Goal: Find specific page/section: Find specific page/section

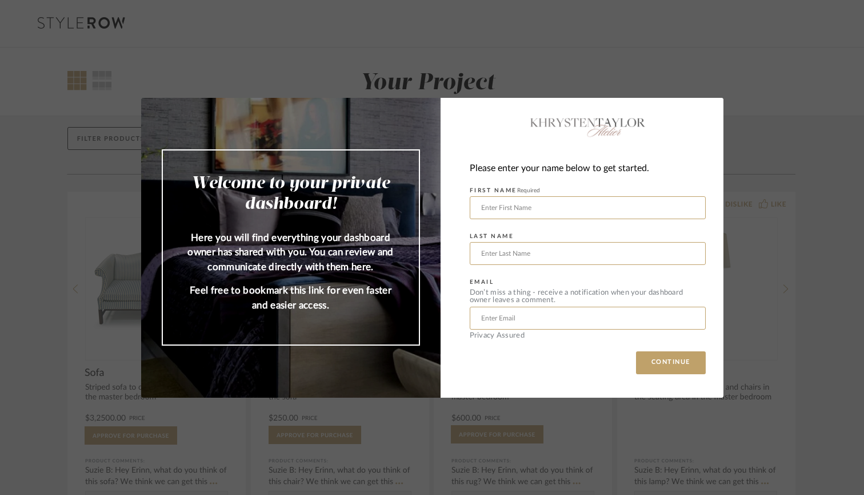
click at [756, 85] on div "Welcome to your private dashboard! Here you will find everything your dashboard…" at bounding box center [432, 247] width 864 height 495
type input "[PERSON_NAME]"
type input "[EMAIL_ADDRESS][DOMAIN_NAME]"
click at [661, 373] on button "CONTINUE" at bounding box center [671, 362] width 70 height 23
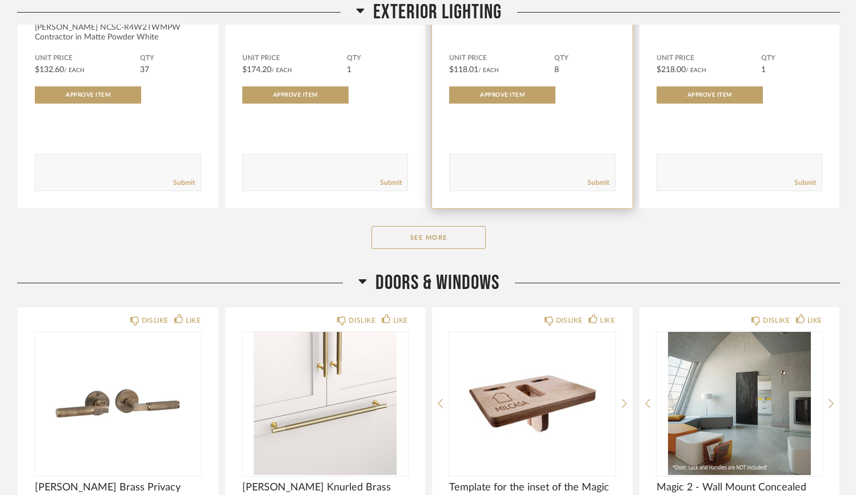
scroll to position [2165, 0]
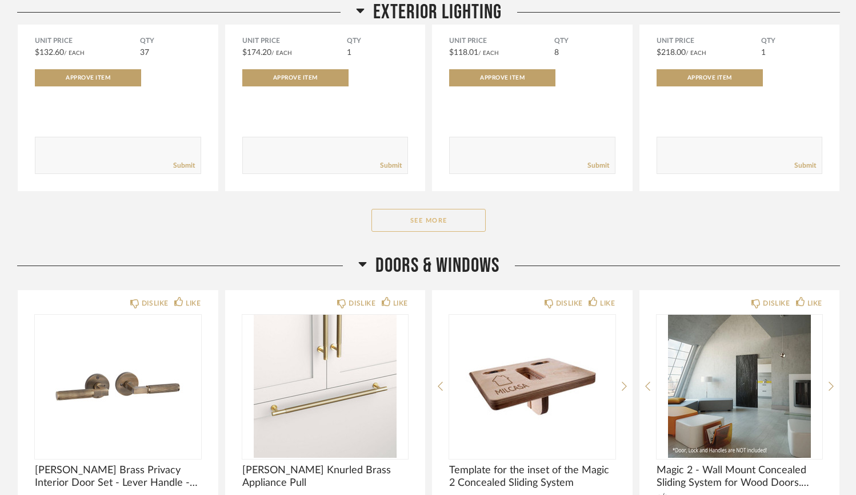
click at [452, 221] on button "See More" at bounding box center [429, 220] width 114 height 23
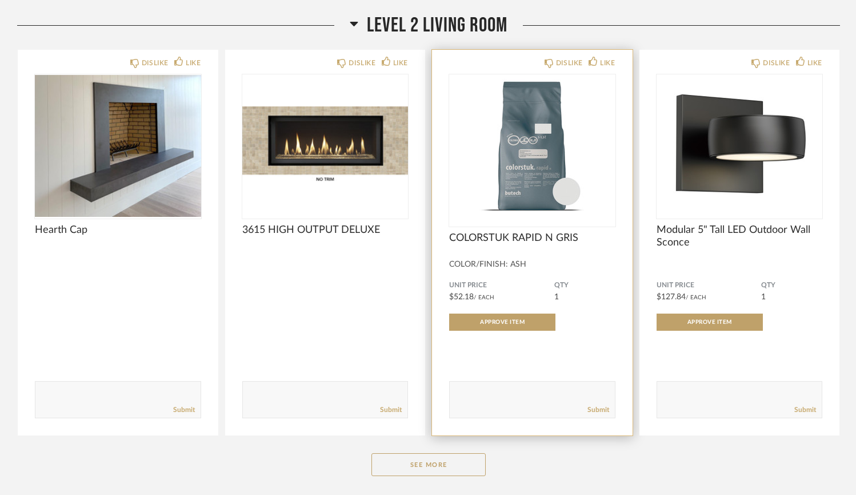
scroll to position [5490, 0]
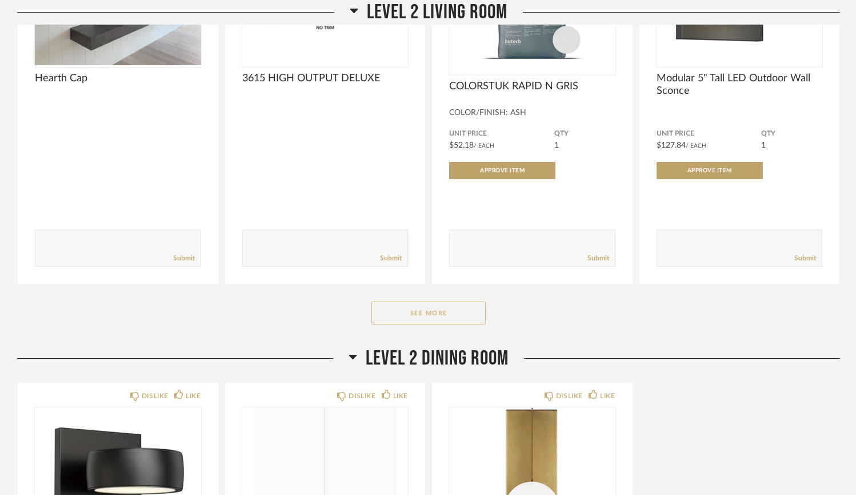
click at [448, 308] on button "See More" at bounding box center [429, 312] width 114 height 23
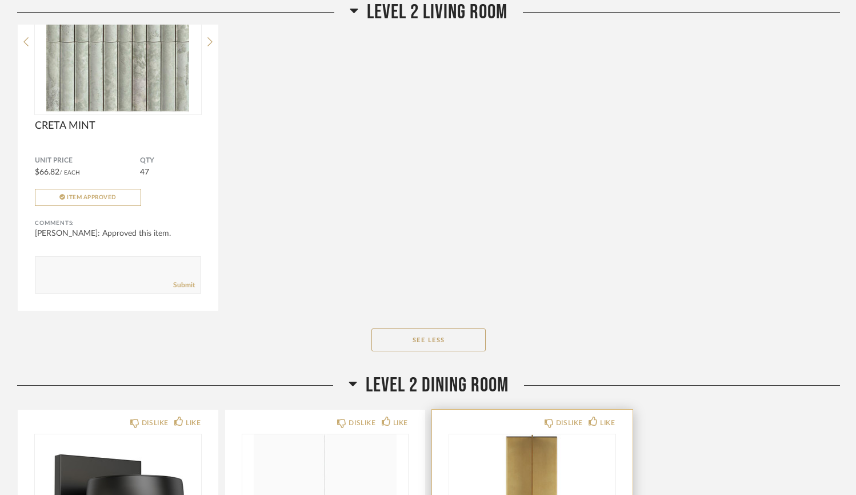
scroll to position [6295, 0]
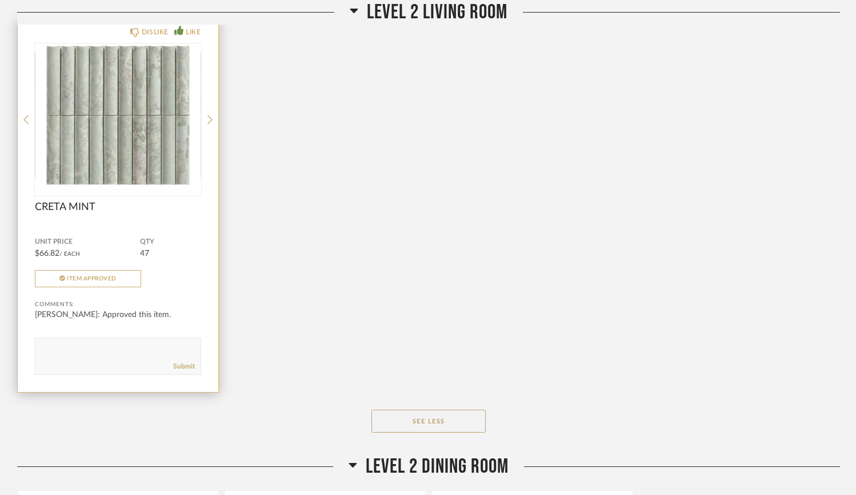
click at [206, 115] on div "DISLIKE LIKE CRETA MINT Unit Price $66.82 / Each QTY 47 Item Approved Comments:…" at bounding box center [118, 205] width 201 height 373
click at [210, 117] on icon at bounding box center [210, 119] width 5 height 9
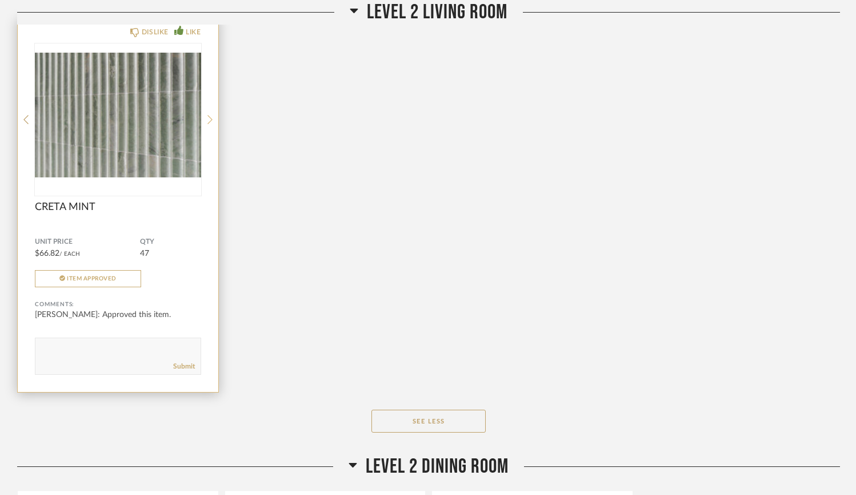
click at [210, 117] on icon at bounding box center [210, 119] width 5 height 9
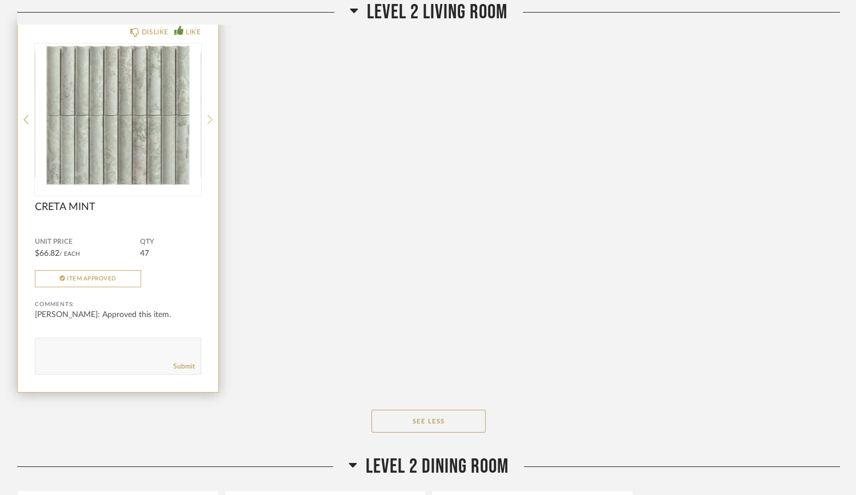
click at [210, 117] on icon at bounding box center [210, 119] width 5 height 9
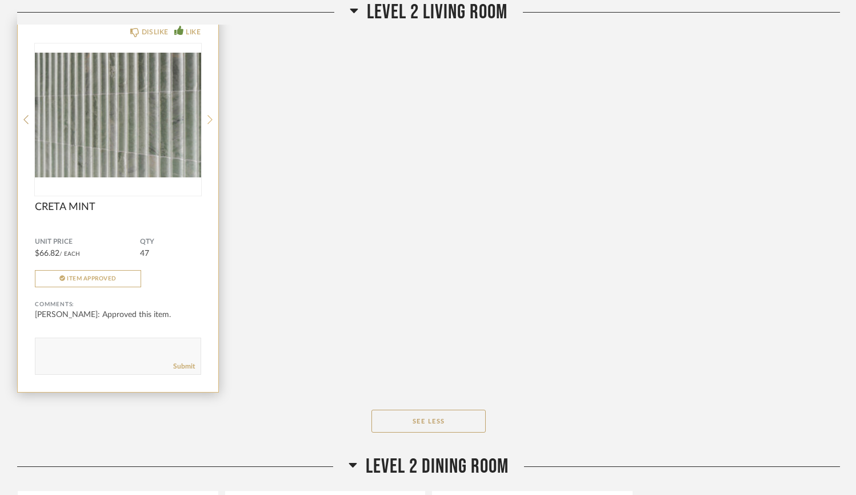
click at [210, 117] on icon at bounding box center [210, 119] width 5 height 9
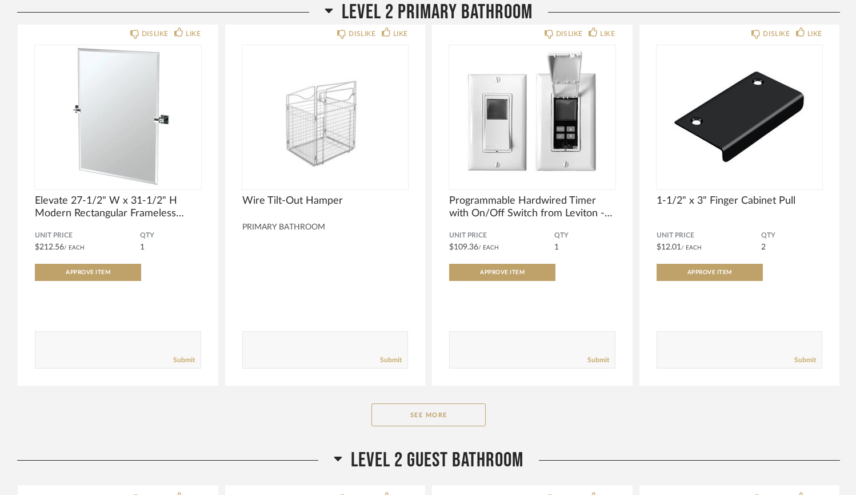
scroll to position [4151, 0]
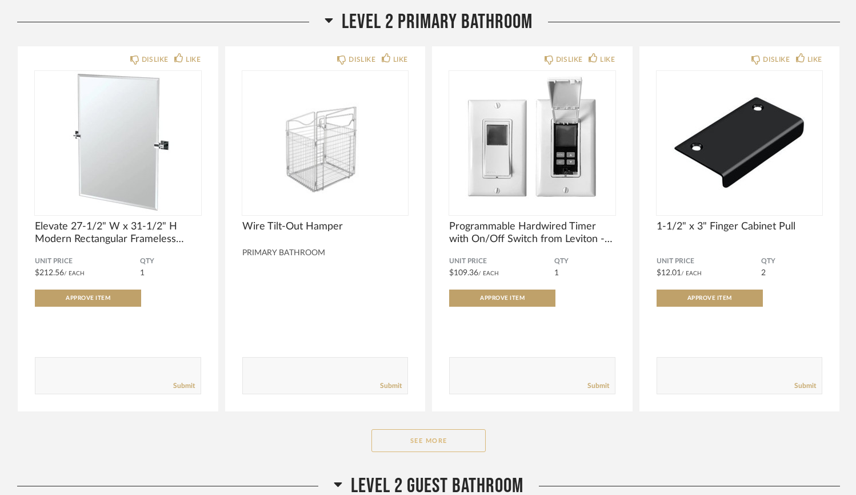
click at [384, 444] on button "See More" at bounding box center [429, 440] width 114 height 23
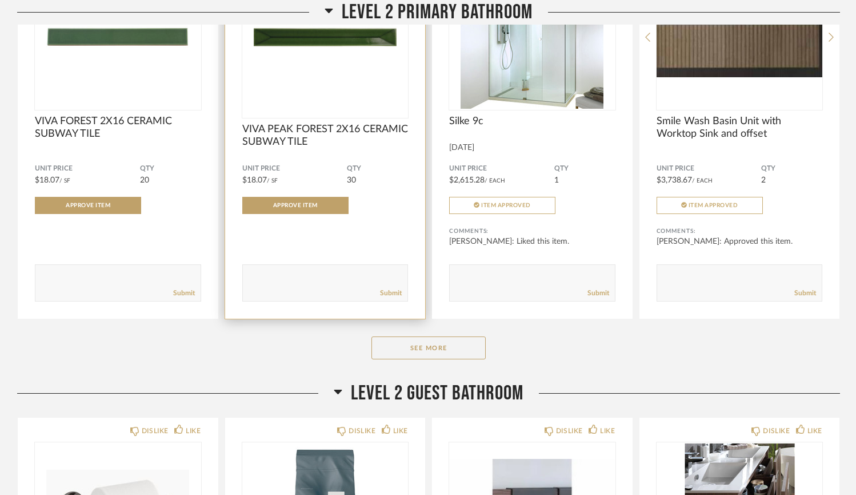
scroll to position [5753, 0]
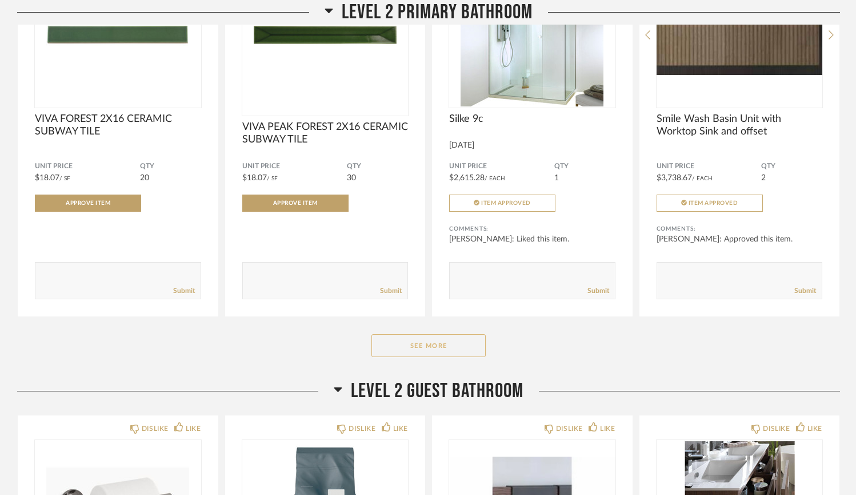
click at [411, 348] on button "See More" at bounding box center [429, 345] width 114 height 23
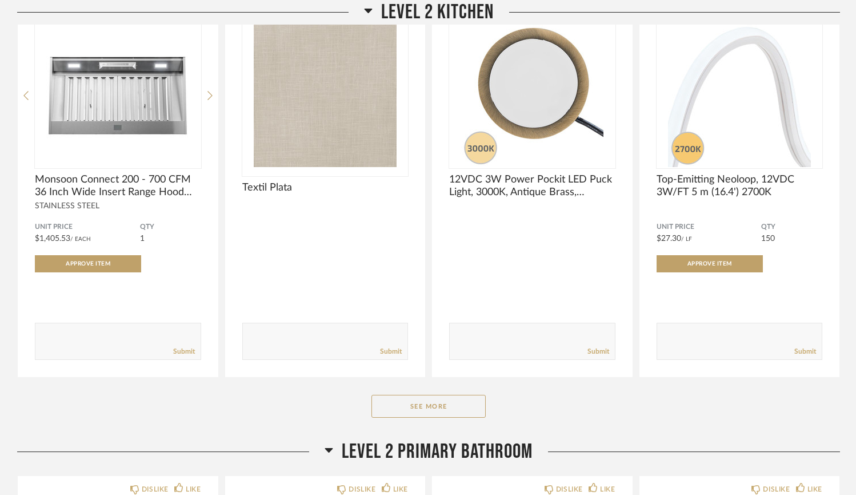
scroll to position [3766, 0]
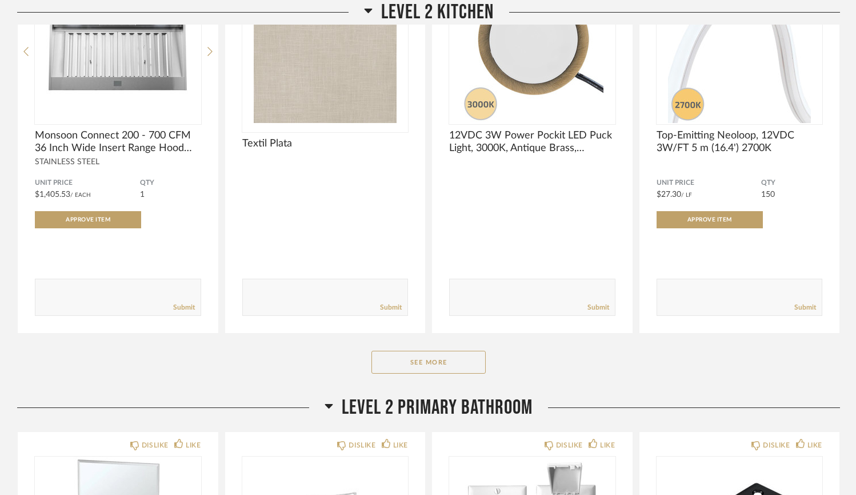
click at [439, 349] on div "LEVEL 2 Kitchen DISLIKE LIKE Monsoon Connect 200 - 700 CFM 36 Inch Wide Insert …" at bounding box center [428, 157] width 823 height 476
click at [440, 361] on button "See More" at bounding box center [429, 361] width 114 height 23
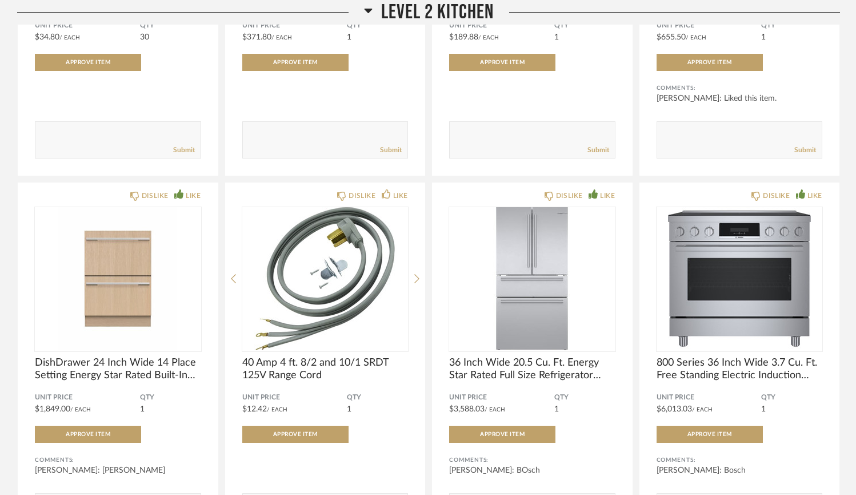
scroll to position [0, 0]
